Goal: Navigation & Orientation: Find specific page/section

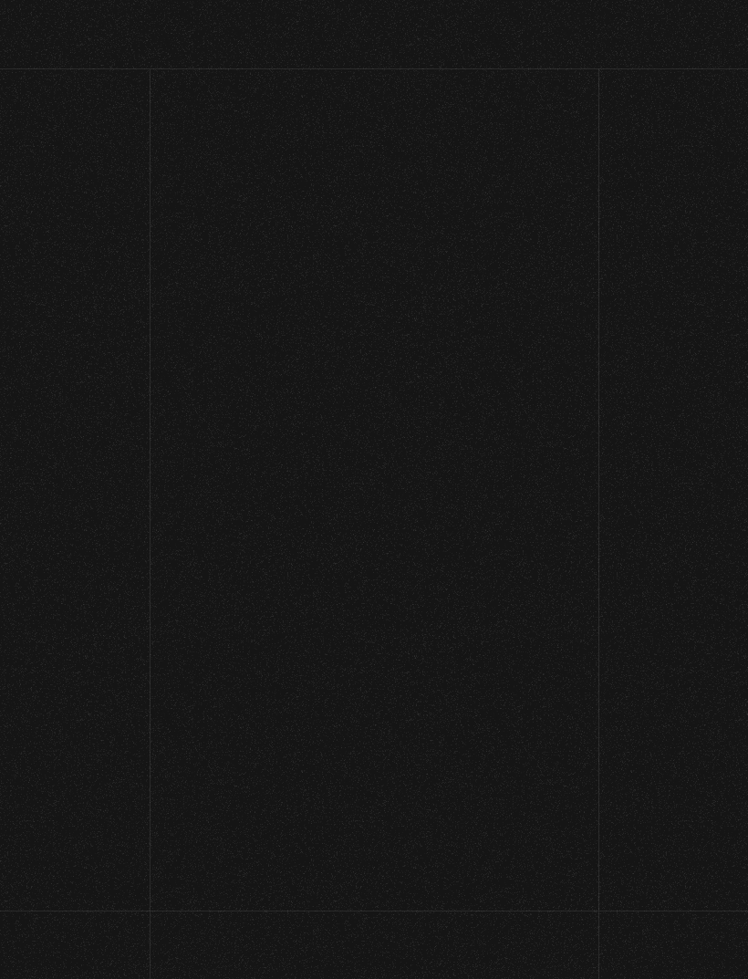
scroll to position [199, 0]
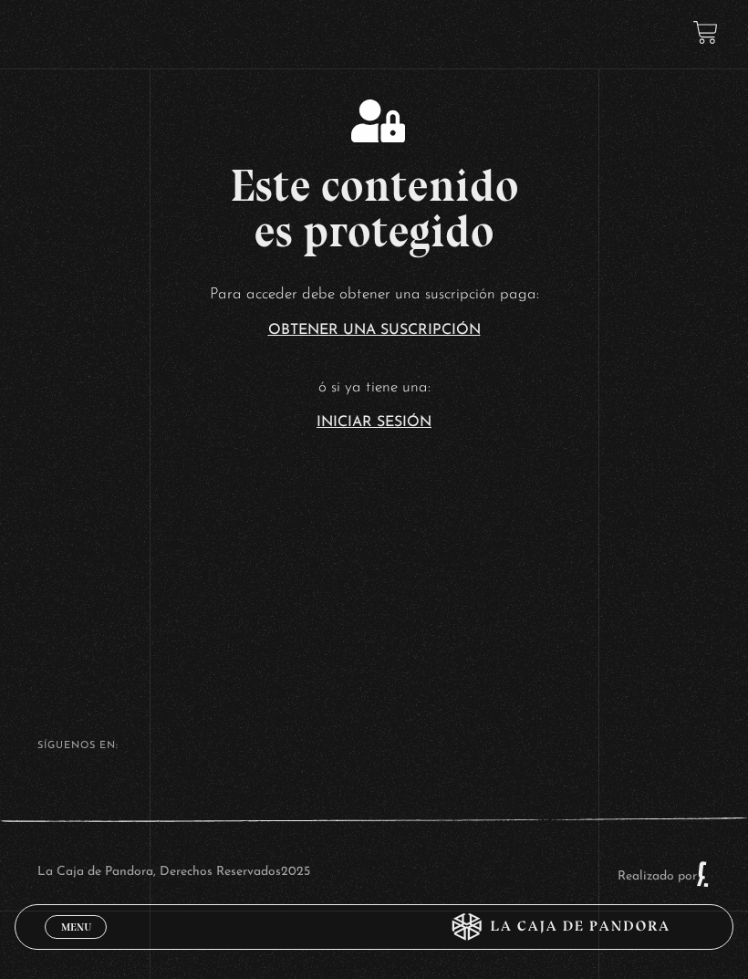
click at [360, 415] on link "Iniciar Sesión" at bounding box center [374, 422] width 115 height 15
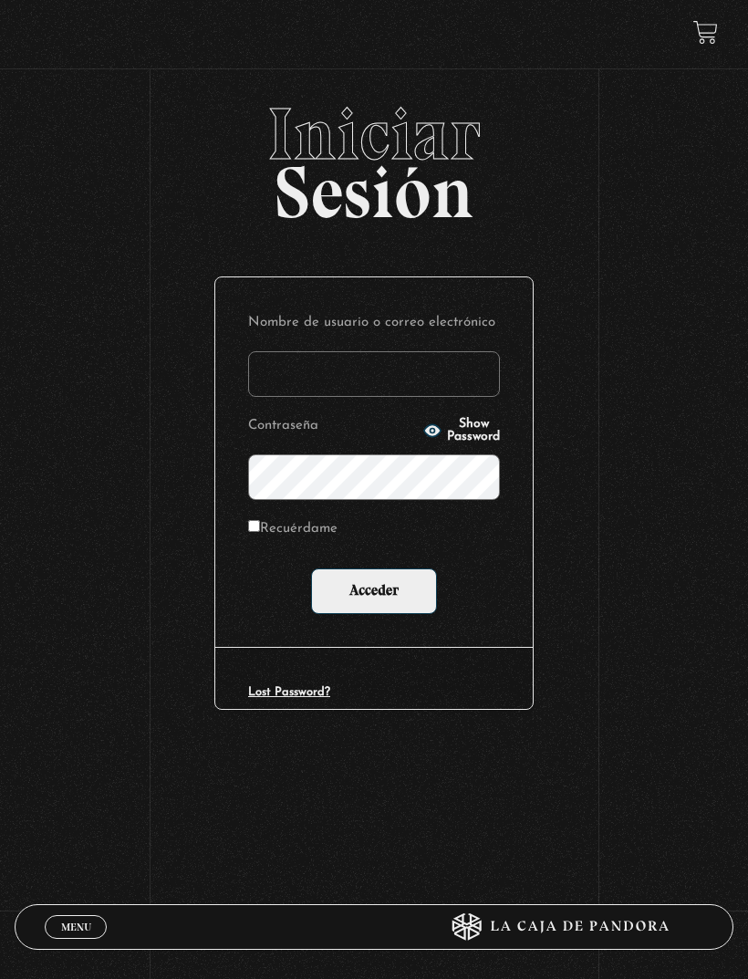
type input "[EMAIL_ADDRESS][DOMAIN_NAME]"
click at [374, 594] on input "Acceder" at bounding box center [374, 591] width 126 height 46
